Goal: Information Seeking & Learning: Find specific fact

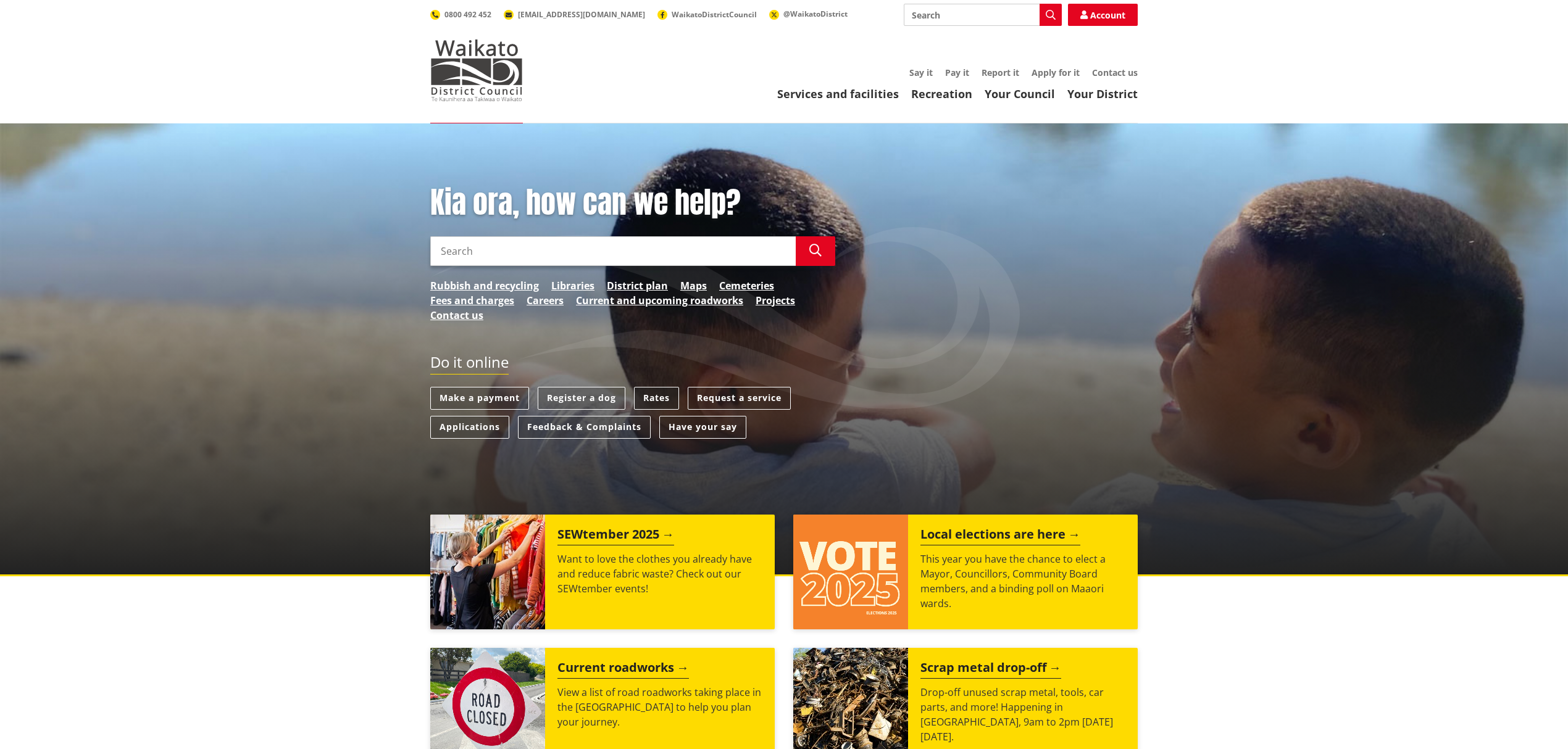
click at [657, 395] on link "Rates" at bounding box center [657, 398] width 45 height 23
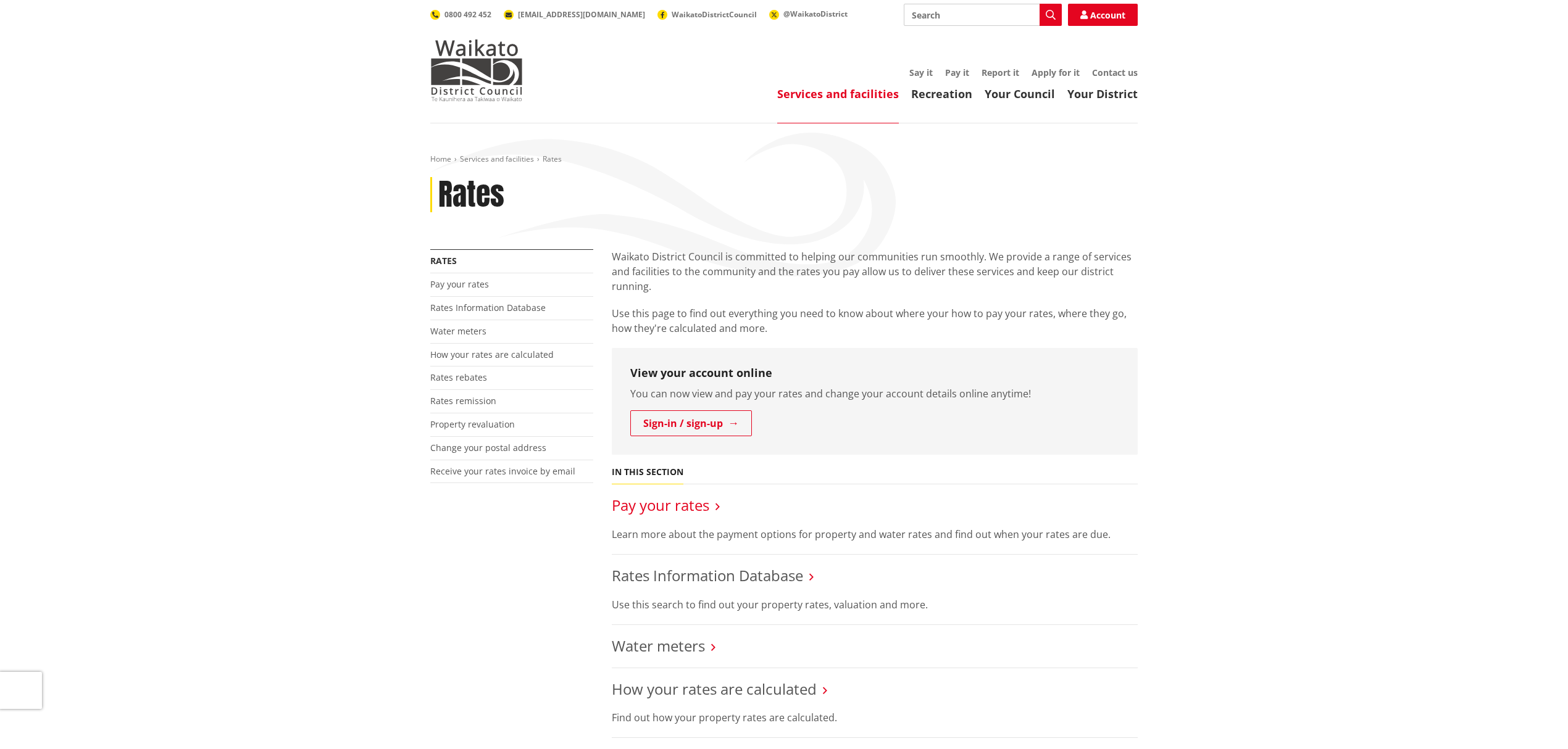
click at [662, 506] on link "Pay your rates" at bounding box center [660, 505] width 97 height 20
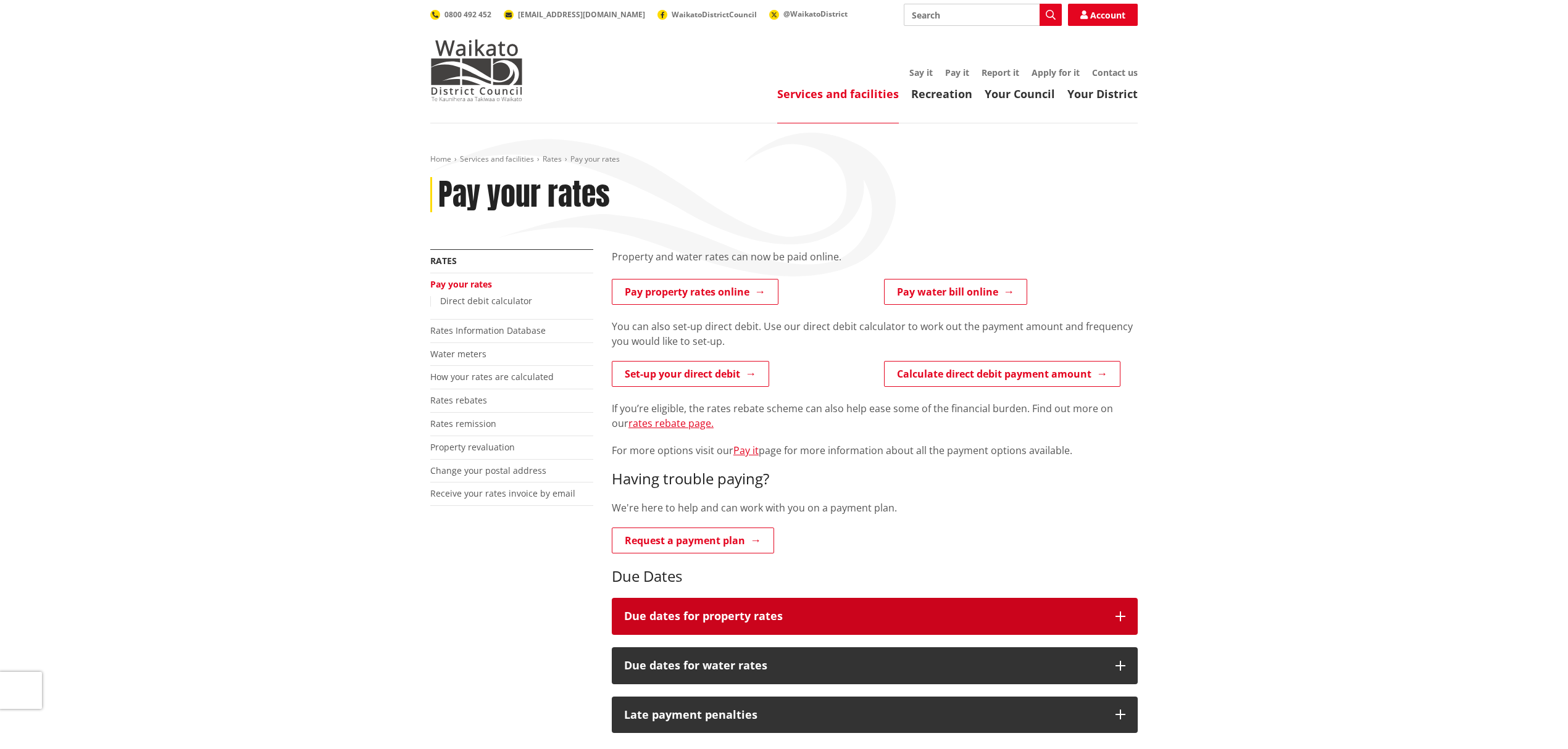
click at [700, 618] on h3 "Due dates for property rates" at bounding box center [863, 616] width 479 height 12
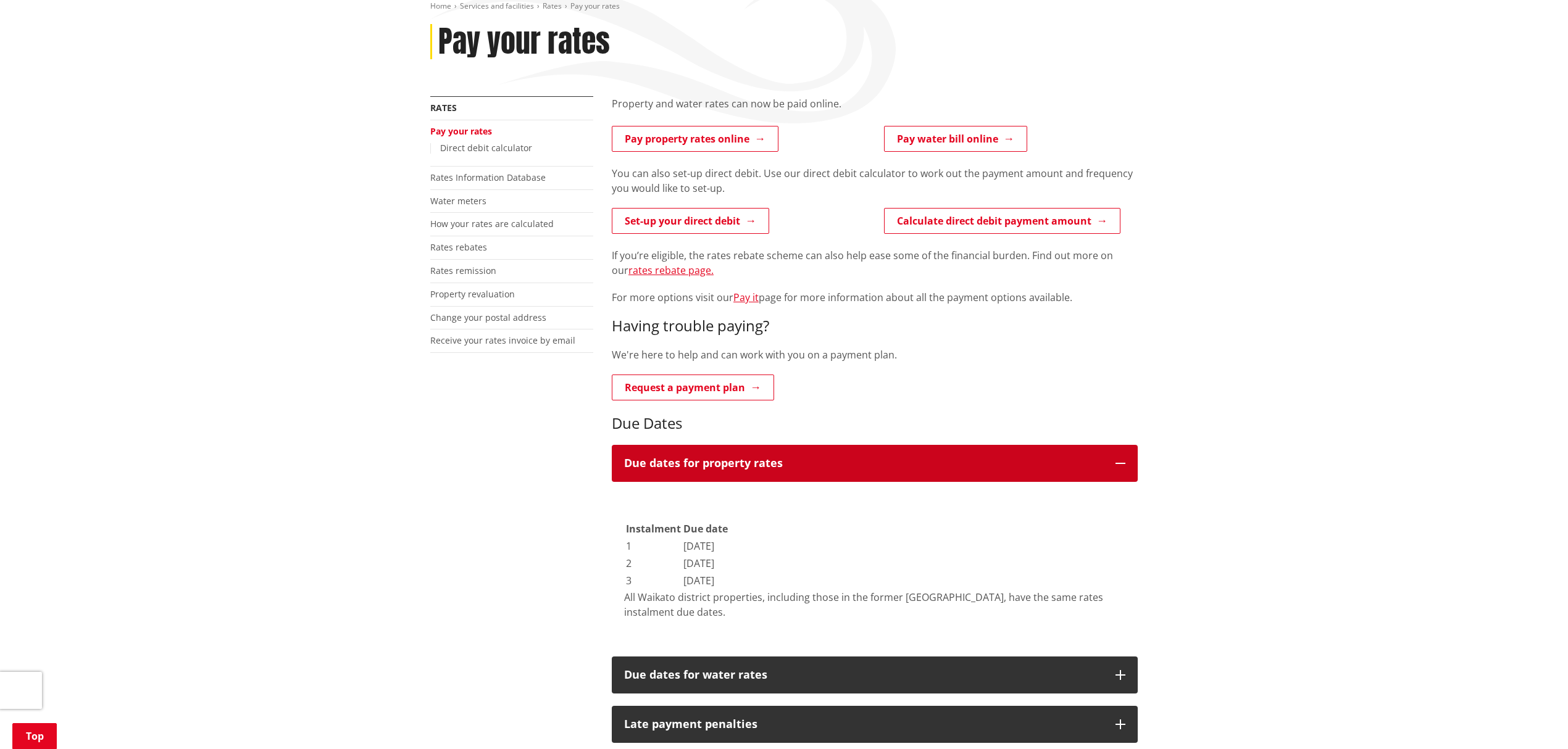
scroll to position [82, 0]
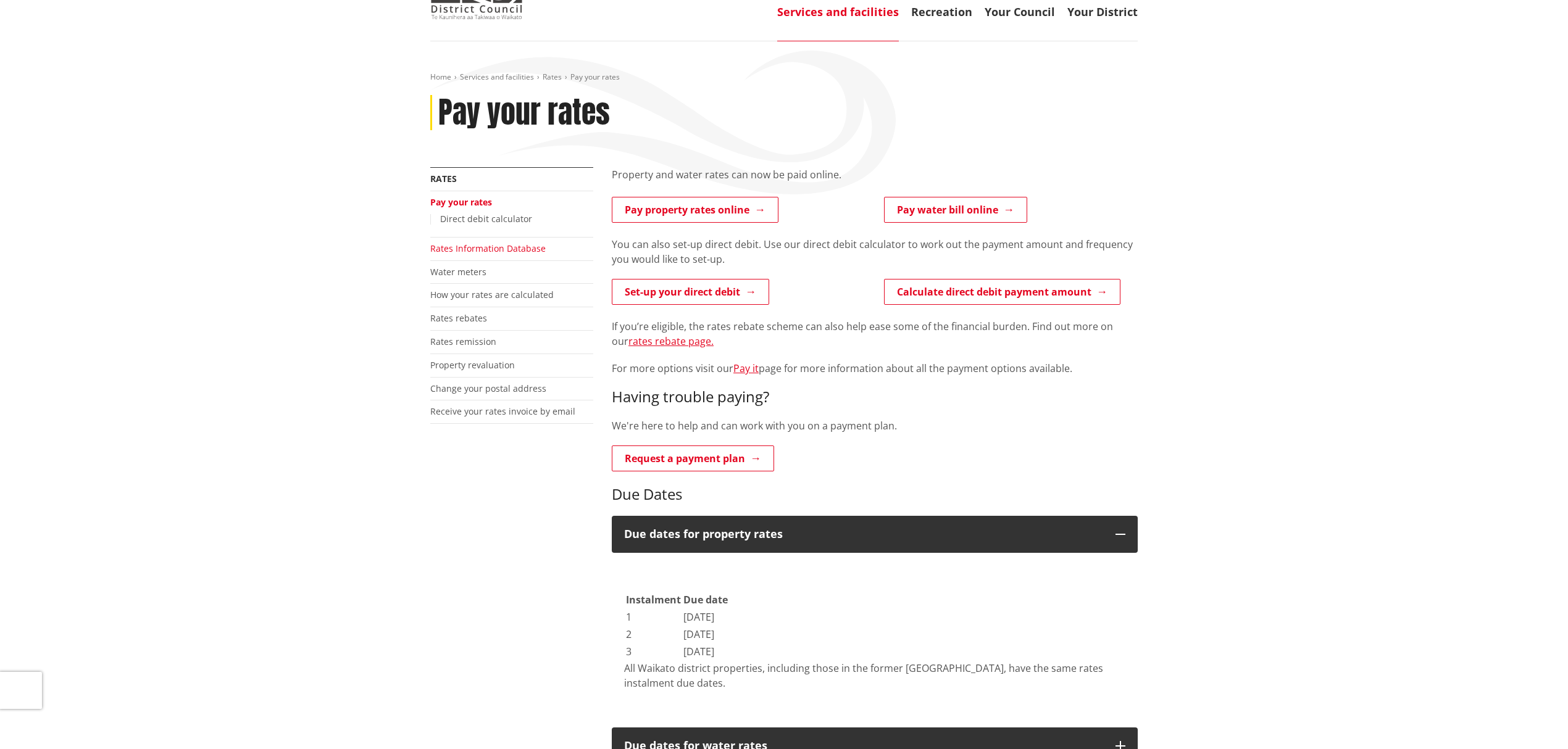
click at [460, 249] on link "Rates Information Database" at bounding box center [488, 248] width 115 height 12
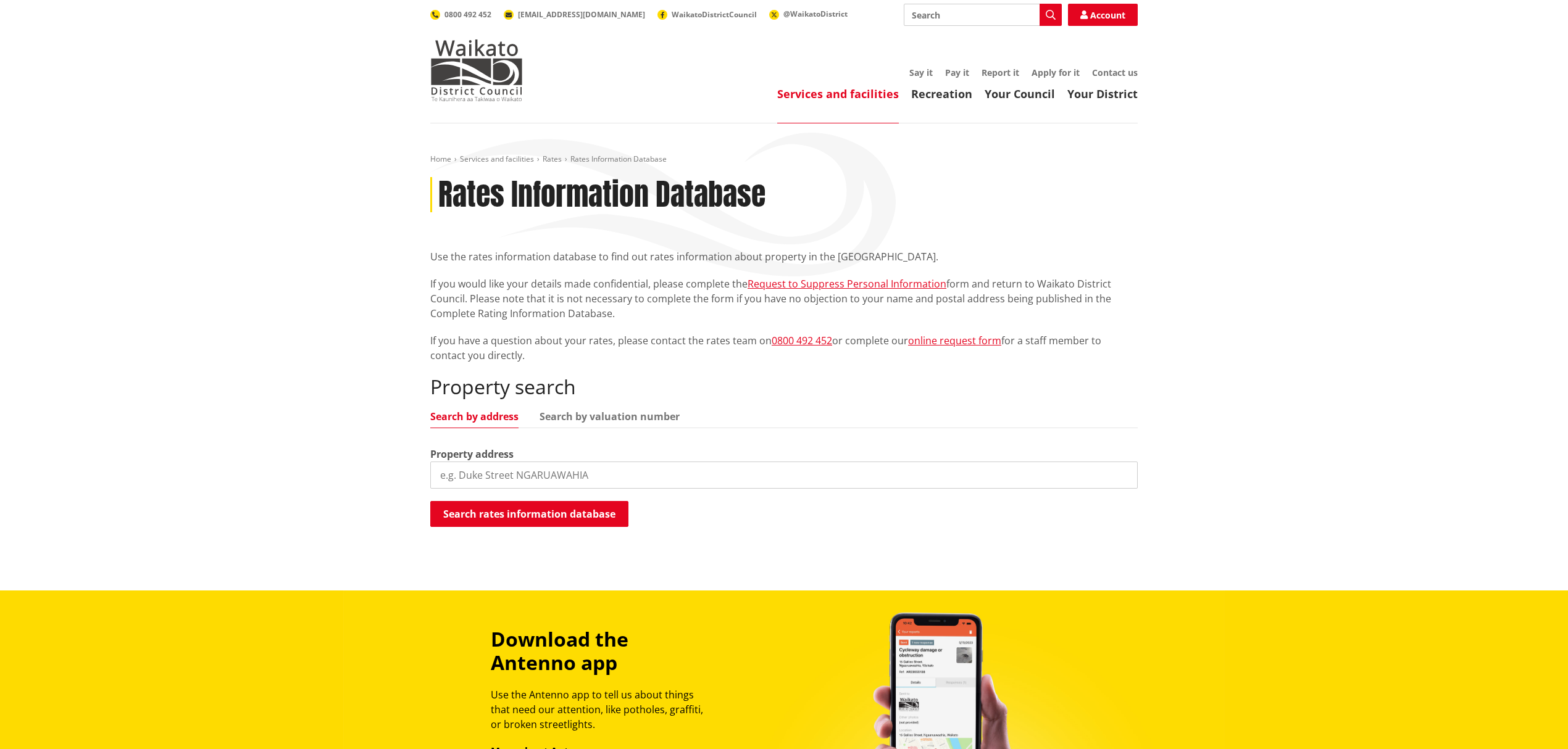
click at [512, 475] on input "search" at bounding box center [784, 475] width 708 height 27
click at [500, 474] on input "search" at bounding box center [784, 475] width 708 height 27
click at [514, 474] on input "search" at bounding box center [784, 475] width 708 height 27
type input "4 pamela christ"
